Goal: Information Seeking & Learning: Find specific fact

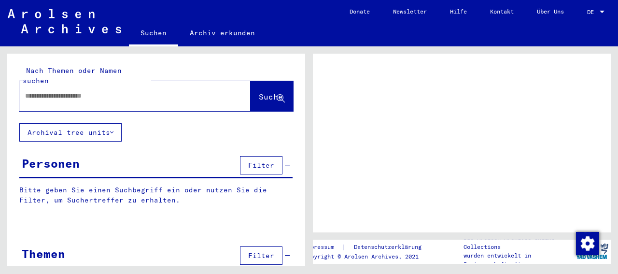
click at [70, 91] on input "text" at bounding box center [126, 96] width 202 height 10
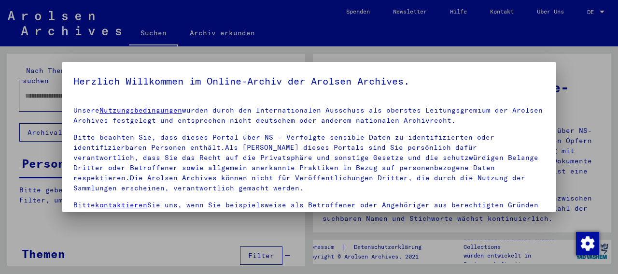
scroll to position [85, 0]
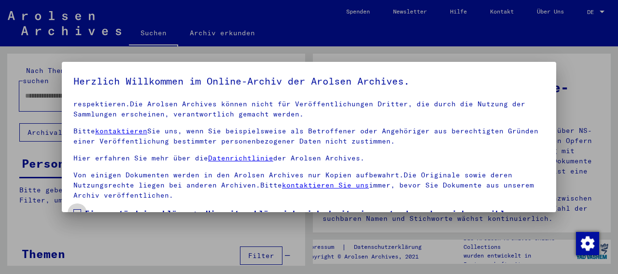
click at [75, 209] on span at bounding box center [77, 213] width 8 height 8
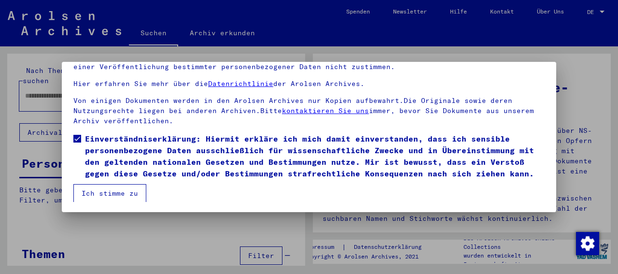
scroll to position [75, 0]
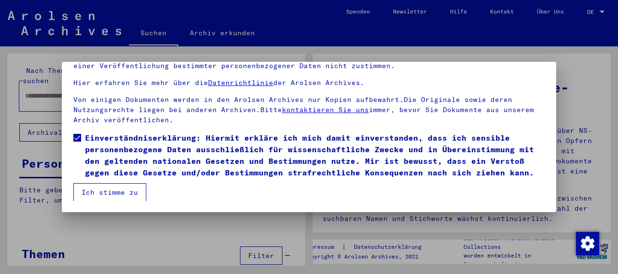
click at [109, 192] on button "Ich stimme zu" at bounding box center [109, 192] width 73 height 18
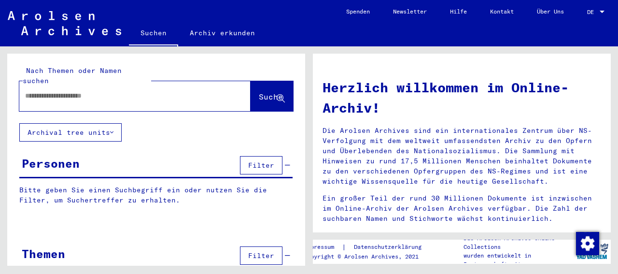
click at [98, 91] on input "text" at bounding box center [123, 96] width 197 height 10
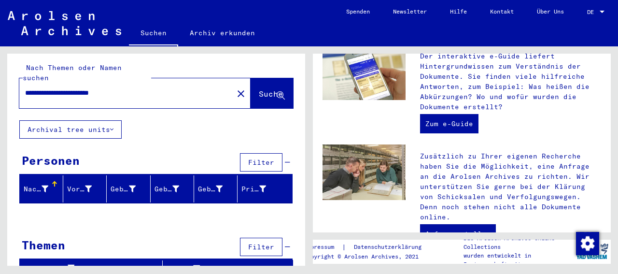
scroll to position [336, 0]
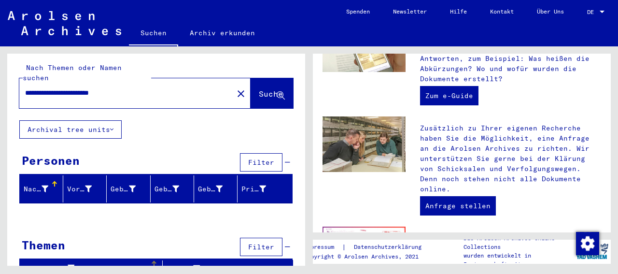
click at [107, 263] on div "Signature" at bounding box center [87, 268] width 127 height 10
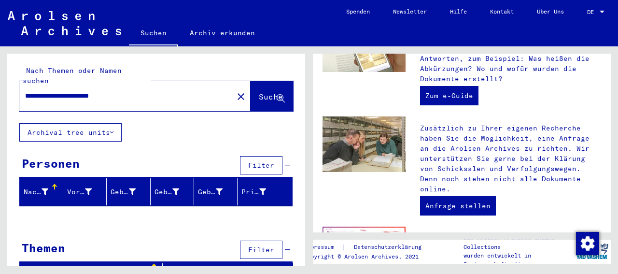
click at [39, 187] on div "Nachname" at bounding box center [36, 192] width 25 height 10
click at [52, 178] on mat-header-cell "Nachname" at bounding box center [41, 191] width 43 height 27
click at [52, 184] on div at bounding box center [55, 187] width 6 height 6
click at [52, 187] on div at bounding box center [53, 188] width 3 height 3
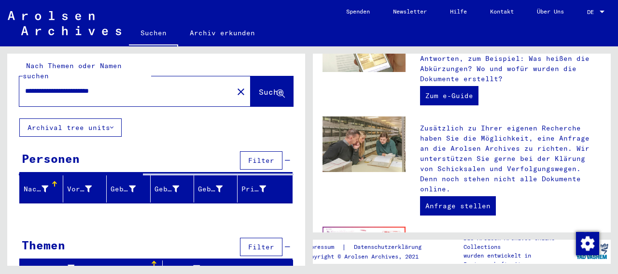
scroll to position [3, 0]
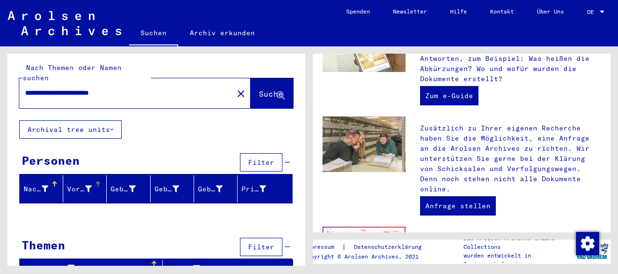
click at [84, 181] on div "Vorname" at bounding box center [86, 188] width 39 height 15
click at [157, 184] on div "Geburt‏" at bounding box center [167, 189] width 25 height 10
click at [210, 184] on div "Geburtsdatum" at bounding box center [210, 189] width 25 height 10
click at [259, 89] on span "Suche" at bounding box center [271, 94] width 24 height 10
click at [90, 120] on button "Archival tree units" at bounding box center [70, 129] width 102 height 18
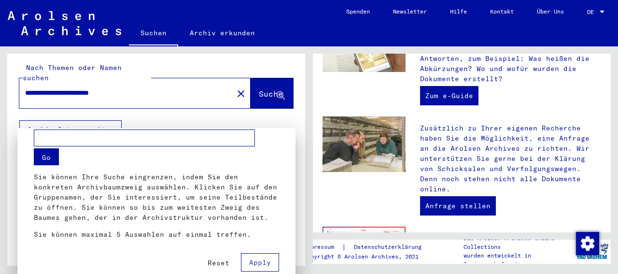
scroll to position [23, 0]
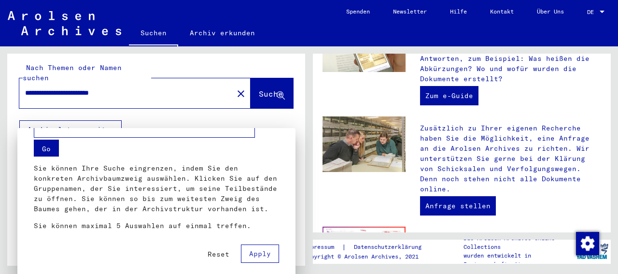
click at [118, 118] on div at bounding box center [309, 137] width 618 height 274
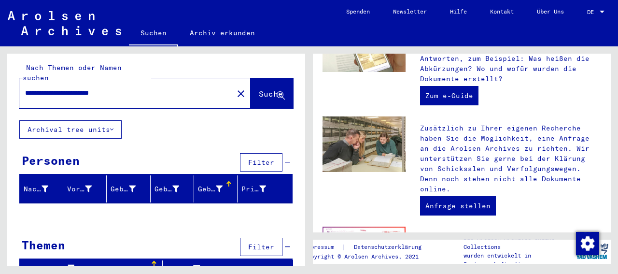
click at [163, 88] on input "**********" at bounding box center [123, 93] width 197 height 10
drag, startPoint x: 97, startPoint y: 82, endPoint x: 52, endPoint y: 86, distance: 45.1
click at [52, 88] on input "**********" at bounding box center [123, 93] width 197 height 10
type input "**********"
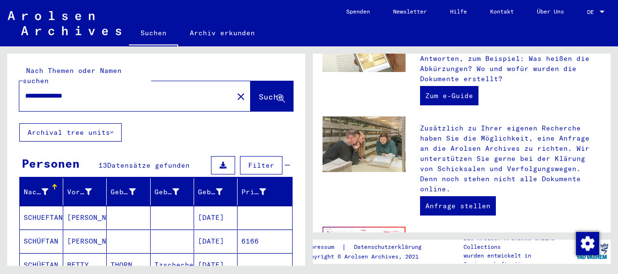
click at [215, 206] on mat-cell "[DATE]" at bounding box center [215, 217] width 43 height 23
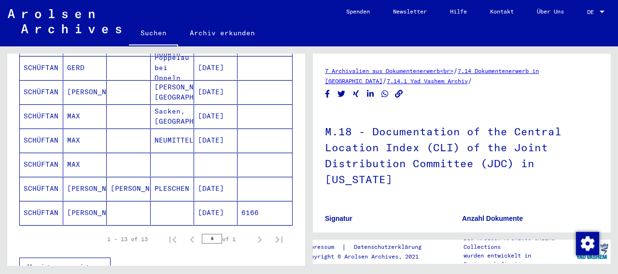
scroll to position [309, 0]
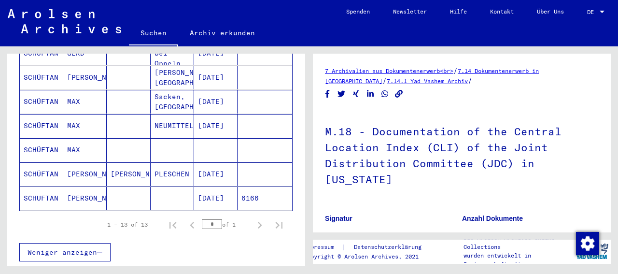
click at [91, 186] on mat-cell "[PERSON_NAME]" at bounding box center [84, 198] width 43 height 24
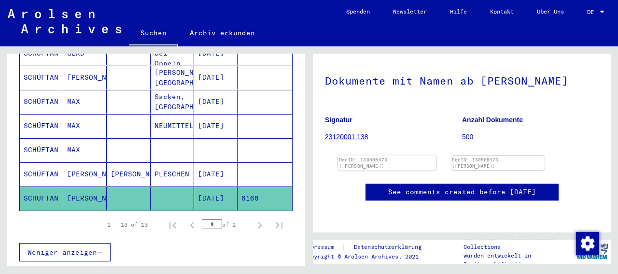
scroll to position [100, 0]
click at [388, 155] on img at bounding box center [387, 155] width 98 height 0
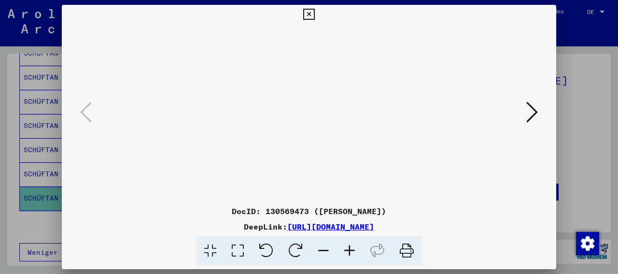
click at [532, 114] on icon at bounding box center [533, 111] width 12 height 23
click at [85, 113] on icon at bounding box center [86, 111] width 12 height 23
click at [315, 9] on icon at bounding box center [308, 15] width 11 height 12
